Goal: Information Seeking & Learning: Learn about a topic

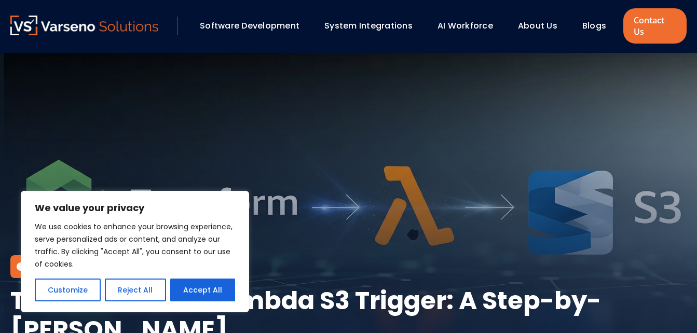
scroll to position [340, 0]
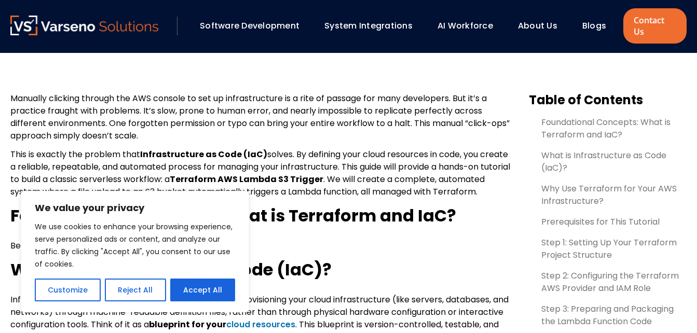
click at [374, 129] on p "Manually clicking through the AWS console to set up infrastructure is a rite of…" at bounding box center [261, 117] width 502 height 50
click at [140, 296] on button "Reject All" at bounding box center [135, 290] width 61 height 23
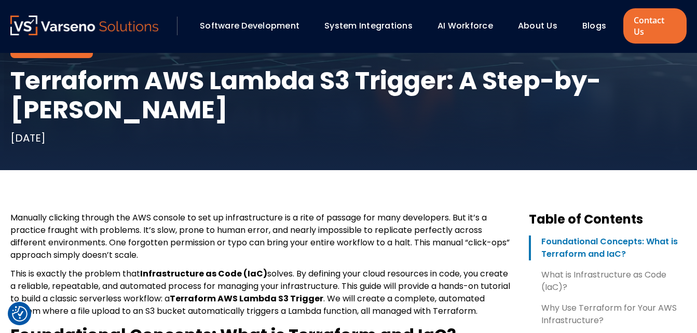
scroll to position [221, 0]
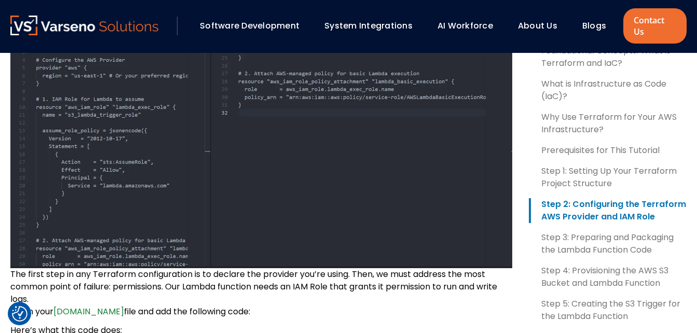
scroll to position [1190, 0]
click at [291, 223] on img at bounding box center [261, 145] width 502 height 247
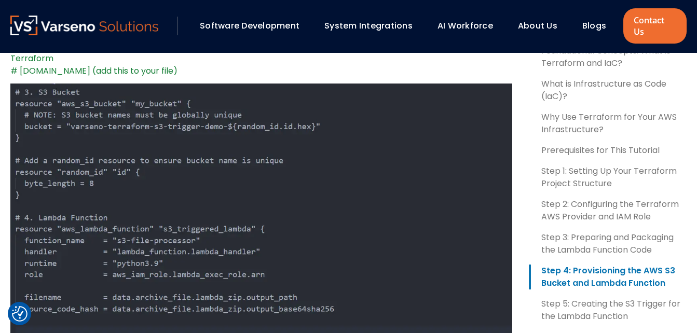
scroll to position [2216, 0]
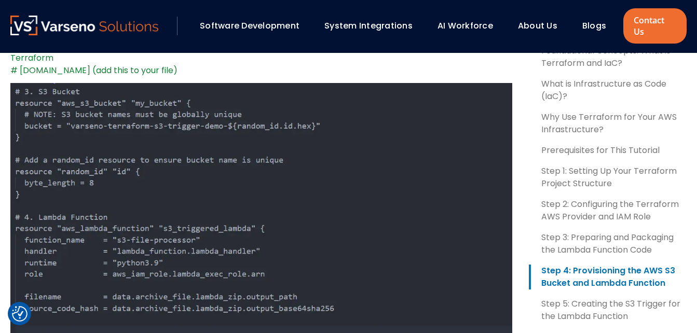
click at [363, 289] on img at bounding box center [261, 220] width 502 height 275
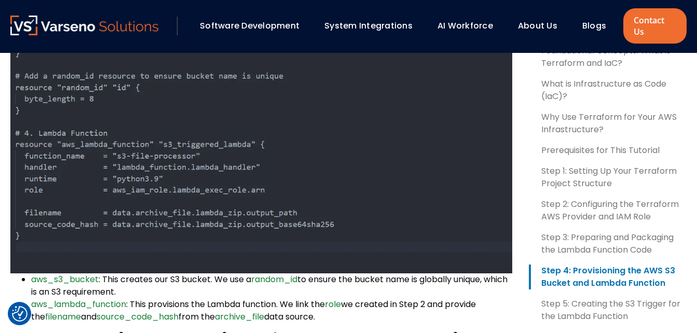
scroll to position [2353, 0]
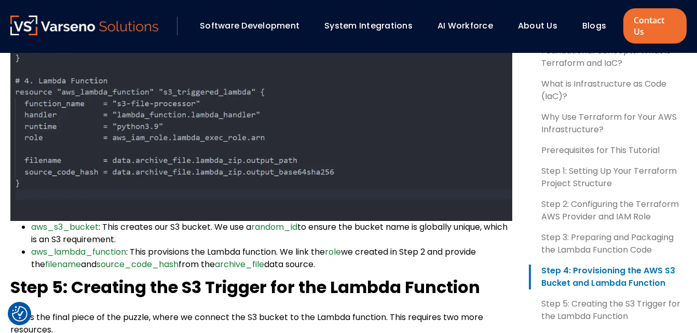
click at [381, 129] on img at bounding box center [261, 84] width 502 height 275
click at [348, 154] on img at bounding box center [261, 84] width 502 height 275
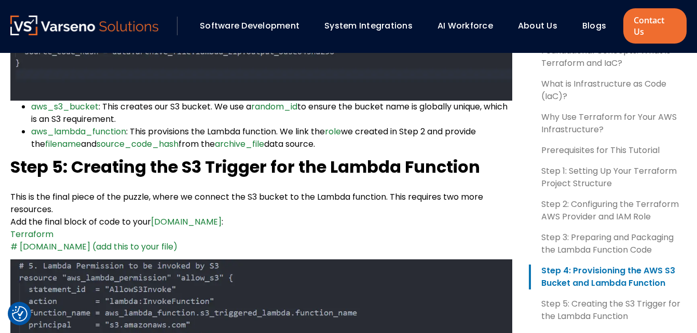
scroll to position [2474, 0]
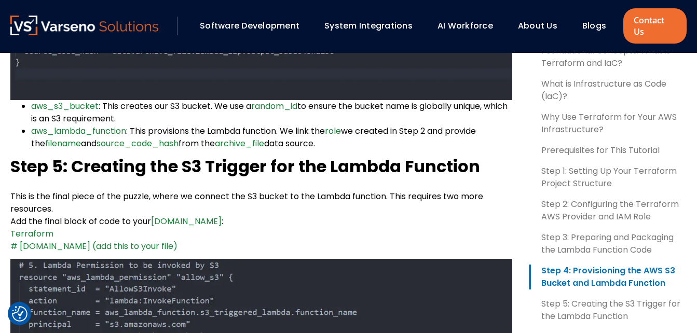
click at [309, 150] on li "aws_lambda_function : This provisions the Lambda function. We link the role we …" at bounding box center [271, 137] width 481 height 25
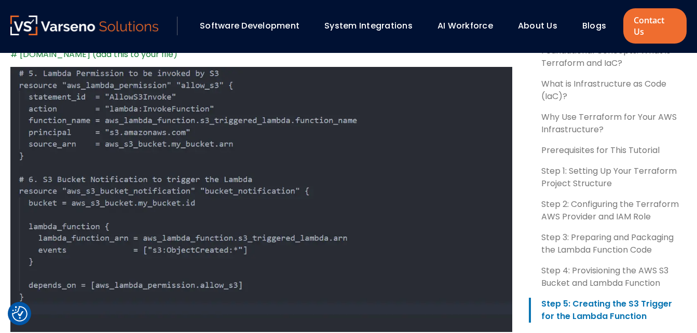
scroll to position [2669, 0]
